Goal: Transaction & Acquisition: Subscribe to service/newsletter

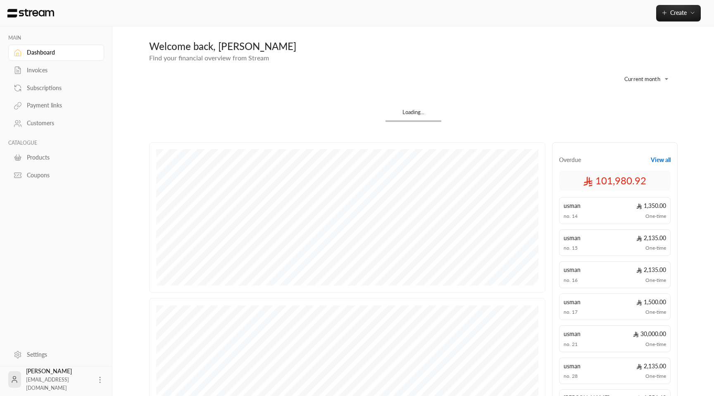
click at [52, 88] on div "Subscriptions" at bounding box center [60, 88] width 67 height 8
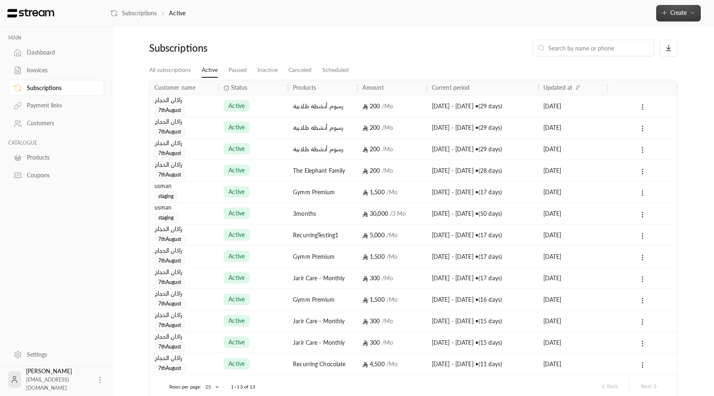
click at [691, 11] on icon "button" at bounding box center [692, 13] width 7 height 7
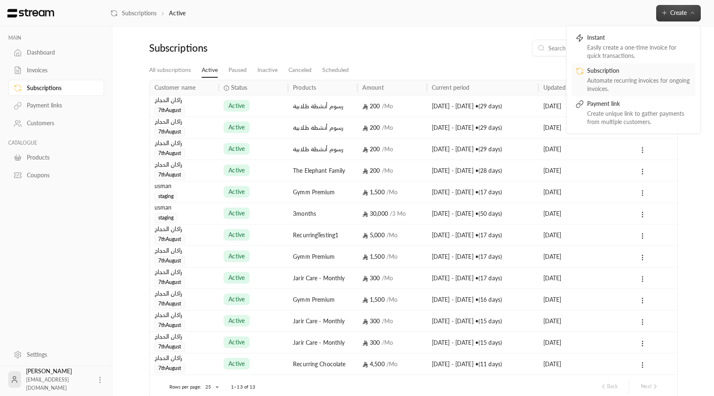
click at [645, 74] on div "Subscription" at bounding box center [639, 72] width 104 height 10
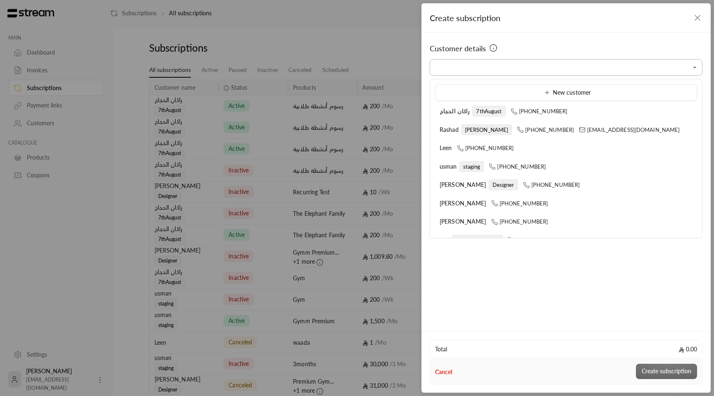
click at [490, 64] on input "Select customer" at bounding box center [566, 67] width 273 height 14
click at [482, 186] on span "[PERSON_NAME] Designer" at bounding box center [479, 184] width 79 height 7
type input "**********"
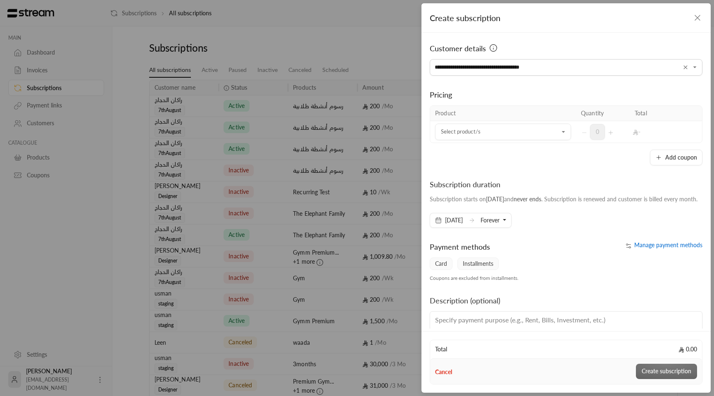
click at [640, 248] on span "Manage payment methods" at bounding box center [668, 244] width 68 height 7
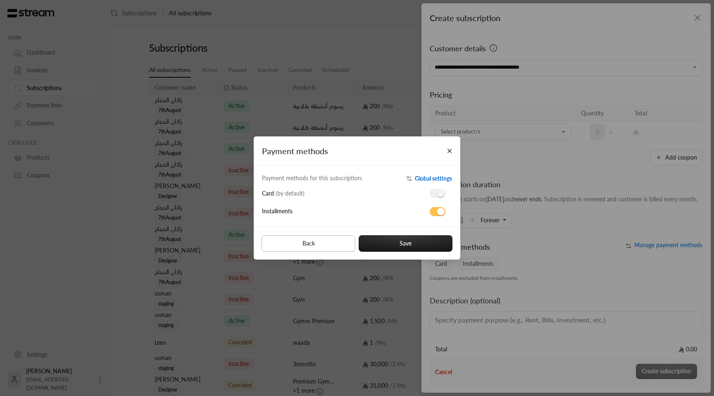
click at [325, 242] on button "Back" at bounding box center [309, 243] width 94 height 17
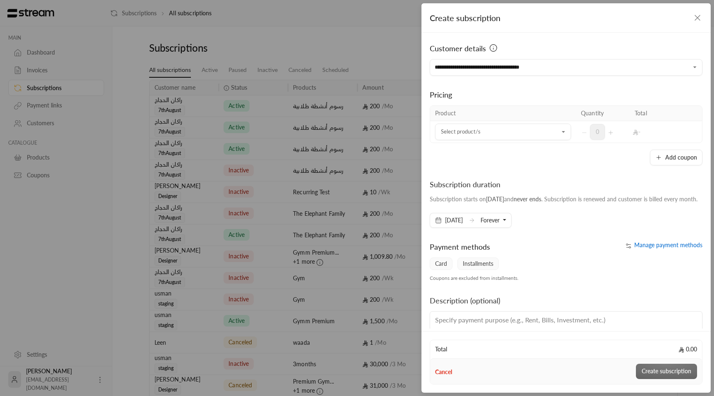
click at [669, 257] on div "Manage payment methods" at bounding box center [636, 249] width 140 height 17
click at [674, 248] on span "Manage payment methods" at bounding box center [668, 244] width 68 height 7
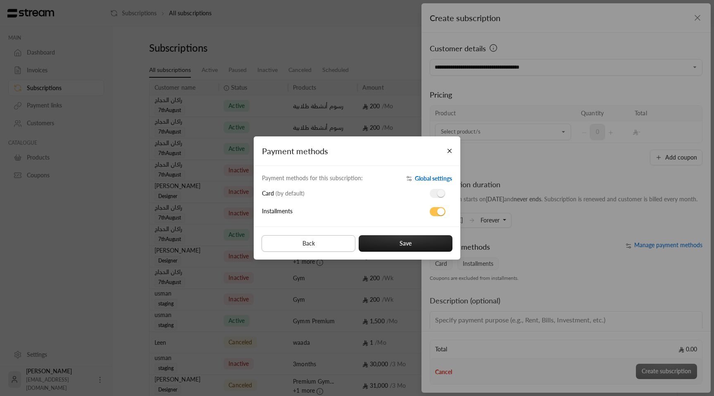
click at [324, 240] on button "Back" at bounding box center [309, 243] width 94 height 17
